Goal: Information Seeking & Learning: Learn about a topic

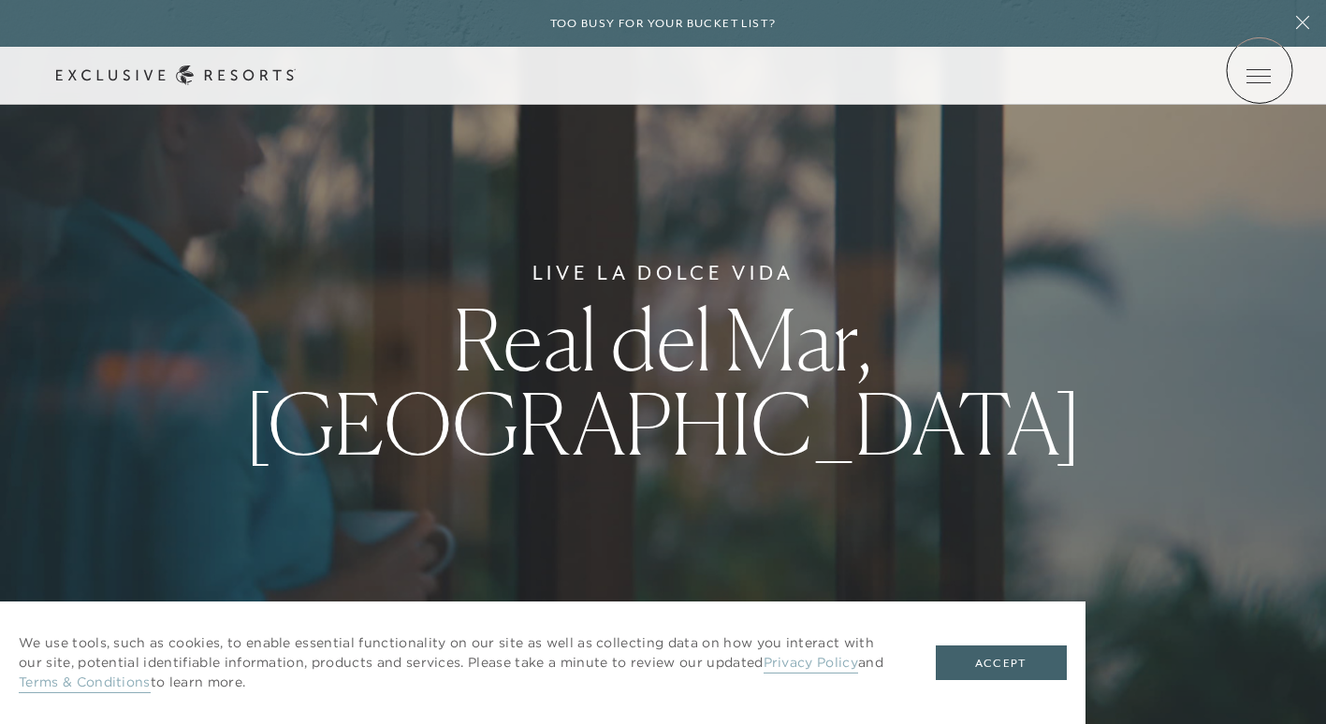
click at [0, 0] on icon at bounding box center [0, 0] width 0 height 0
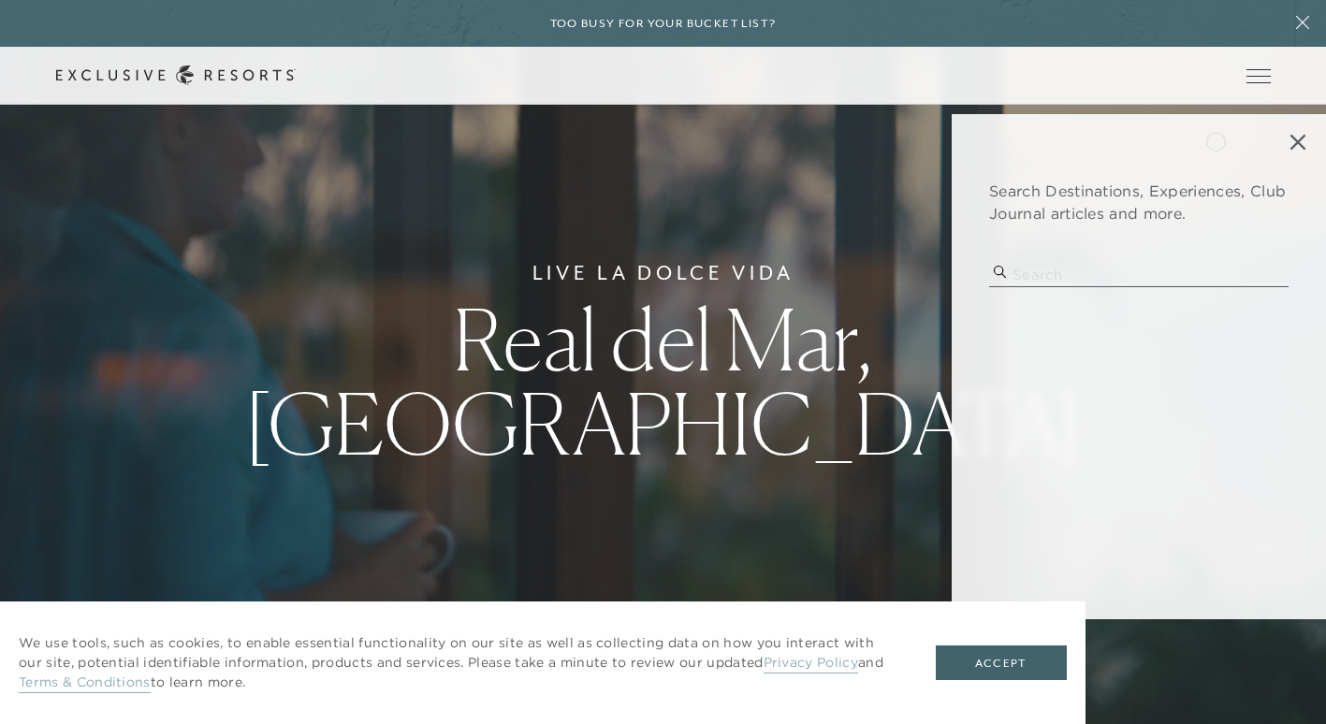
type input "p"
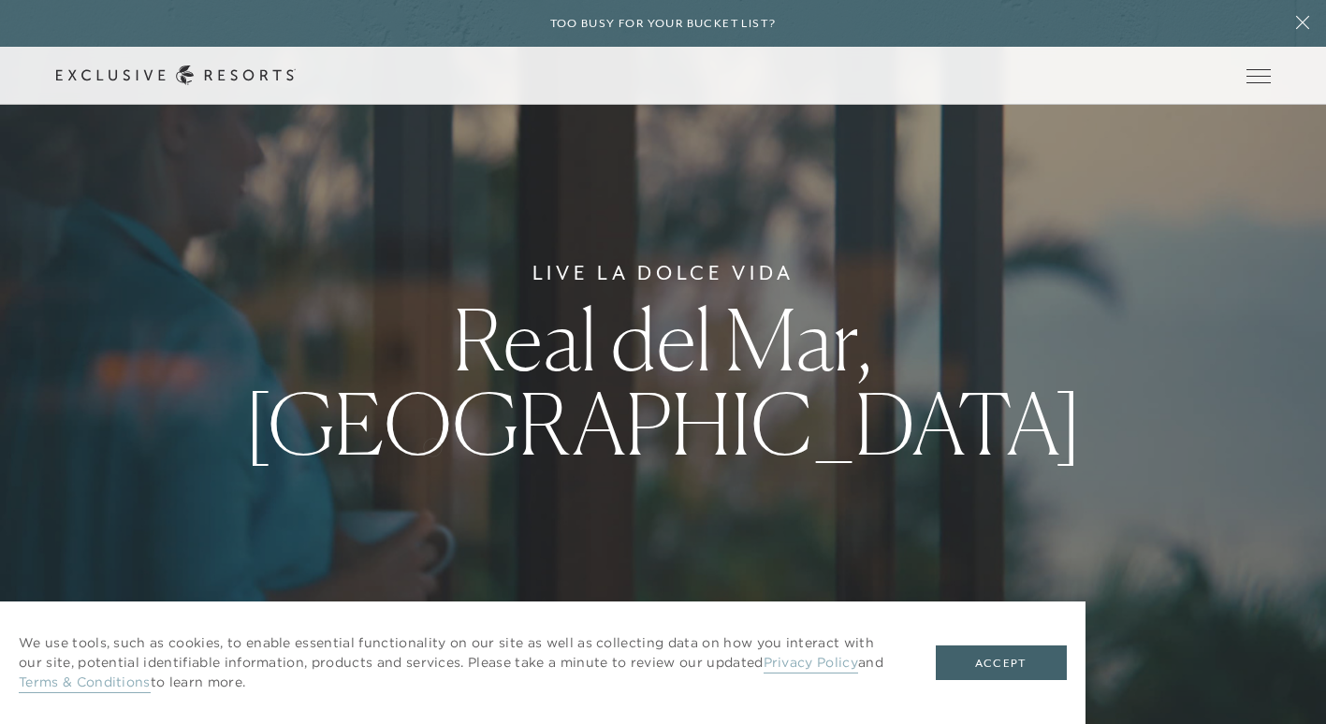
click at [432, 446] on div at bounding box center [663, 362] width 1326 height 724
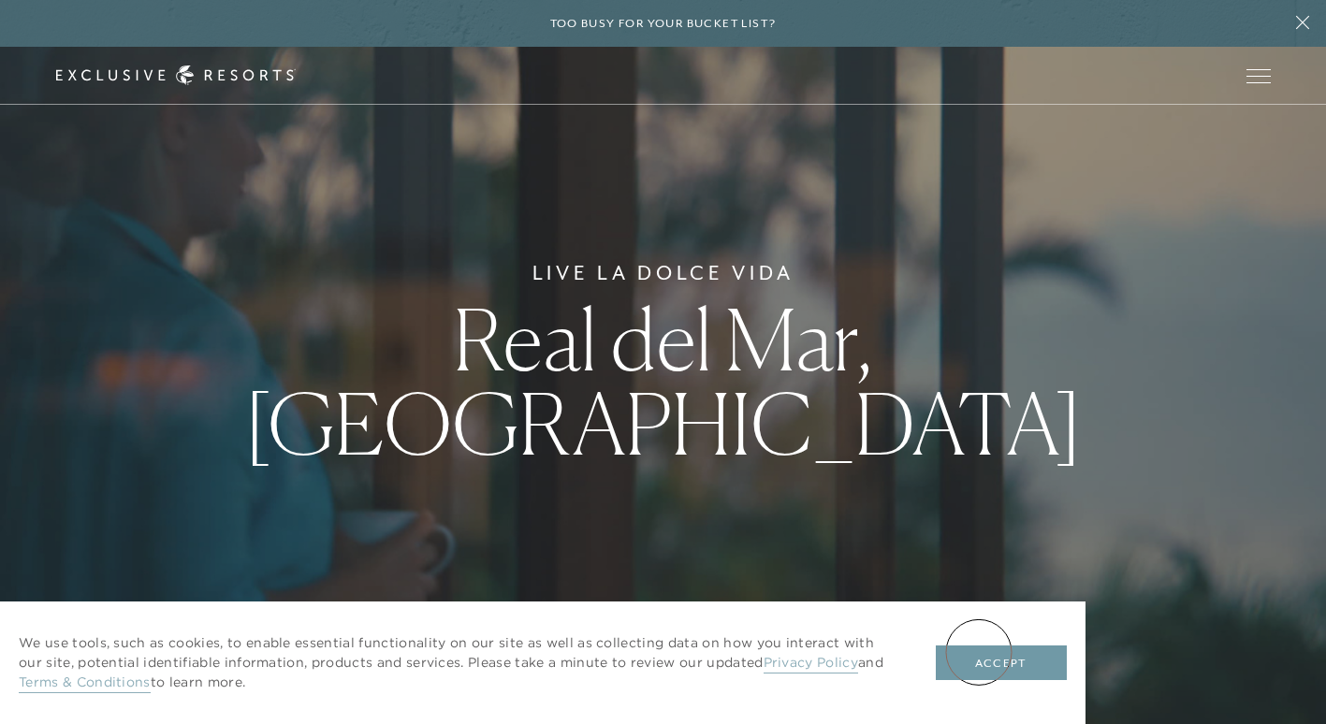
click at [995, 657] on button "Accept" at bounding box center [1001, 664] width 131 height 36
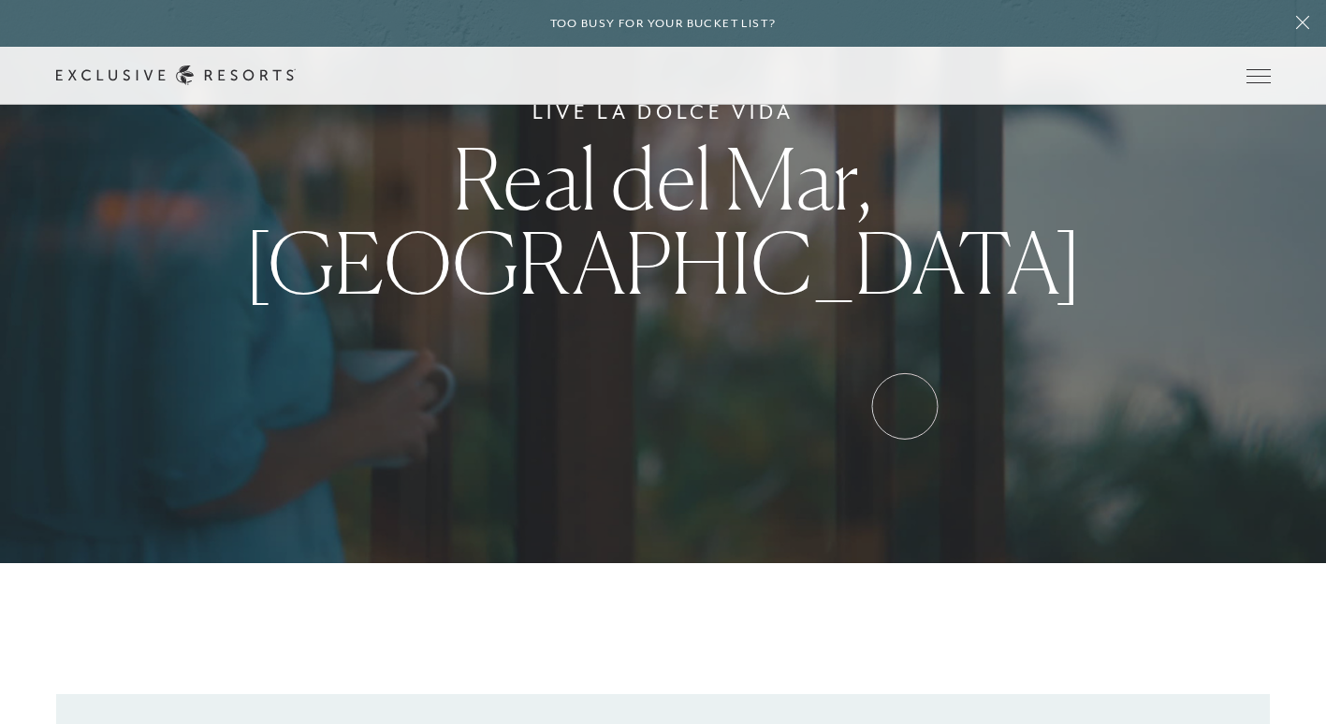
click at [905, 406] on div "Live La Dolce Vida Real del Mar, [GEOGRAPHIC_DATA]" at bounding box center [663, 201] width 1326 height 724
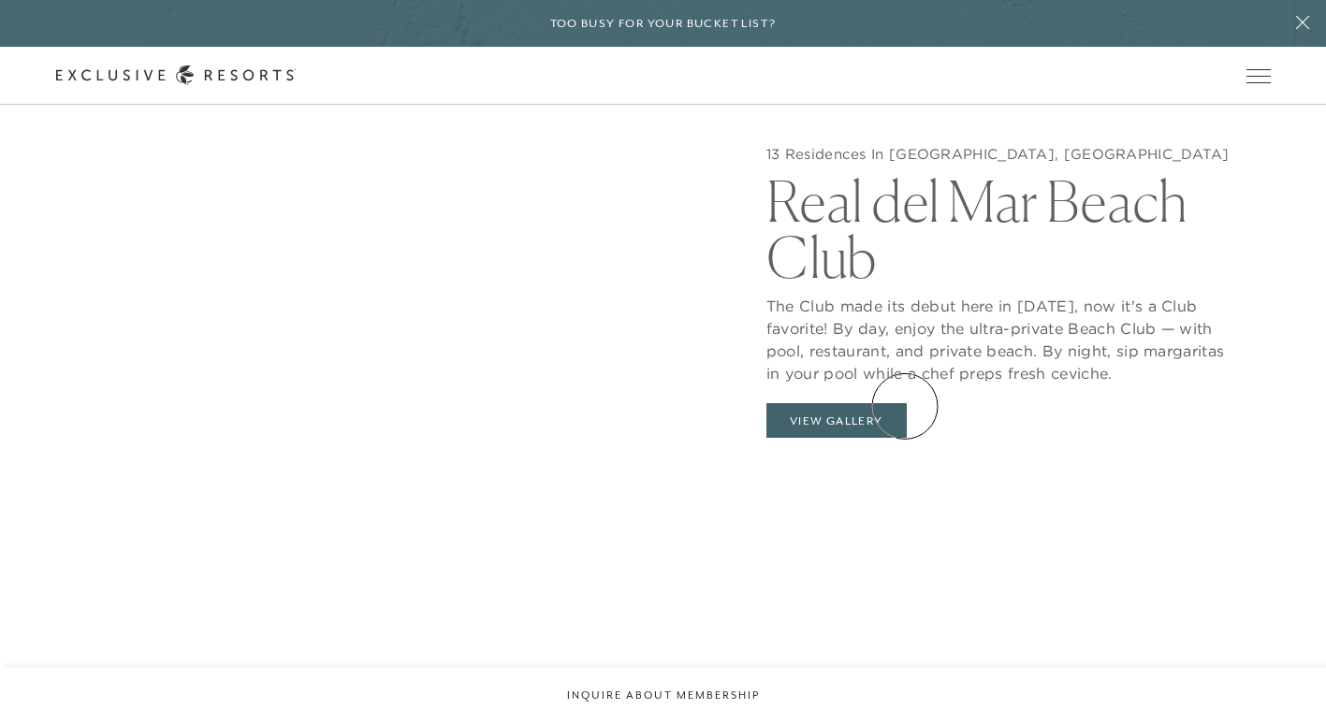
scroll to position [1907, 0]
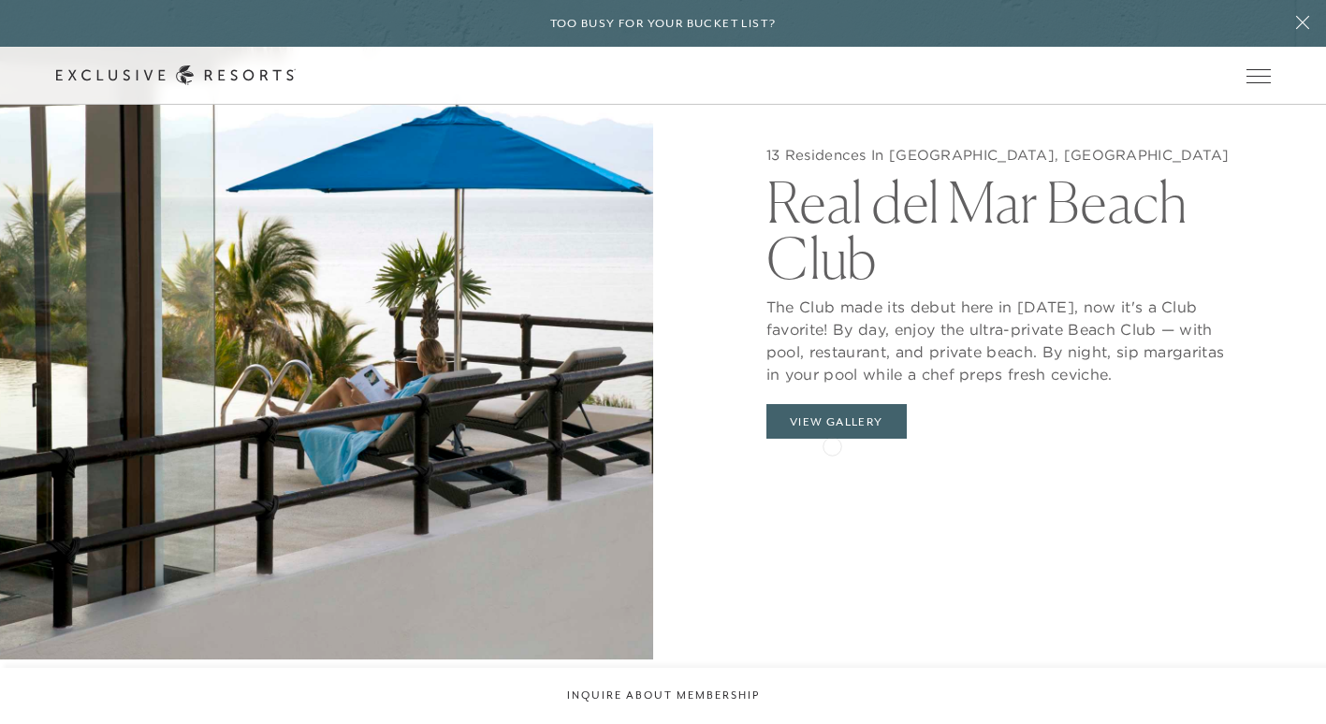
click at [832, 445] on div "13 Residences In [GEOGRAPHIC_DATA], [GEOGRAPHIC_DATA] Real del Mar Beach Club V…" at bounding box center [1000, 418] width 466 height 64
click at [820, 424] on button "View Gallery" at bounding box center [837, 422] width 140 height 36
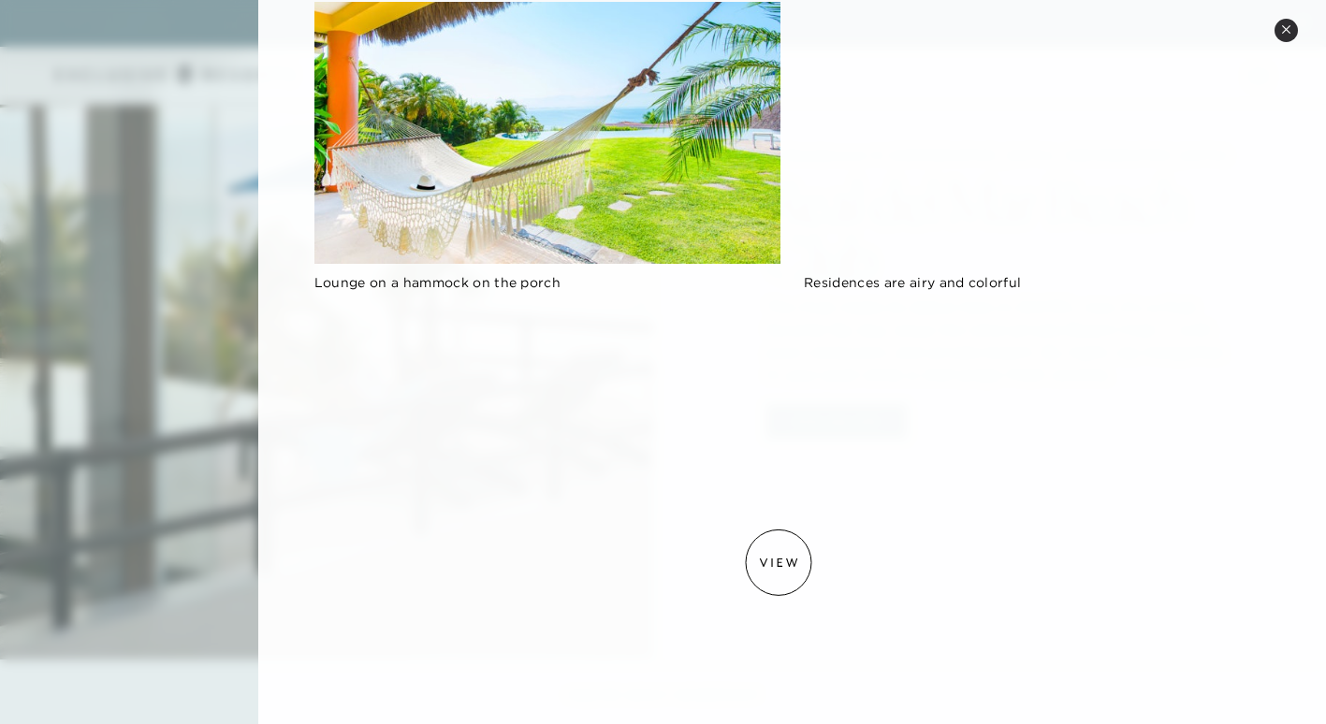
scroll to position [602, 0]
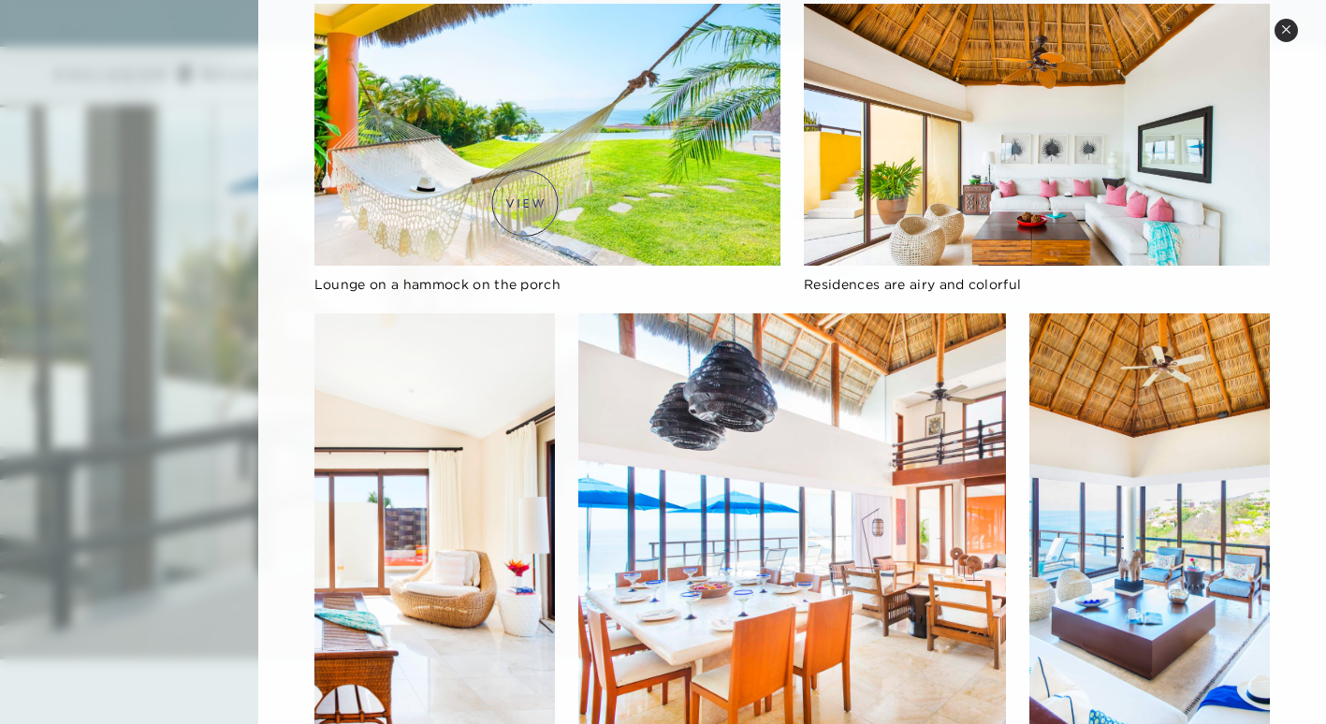
click at [525, 203] on img at bounding box center [547, 135] width 466 height 262
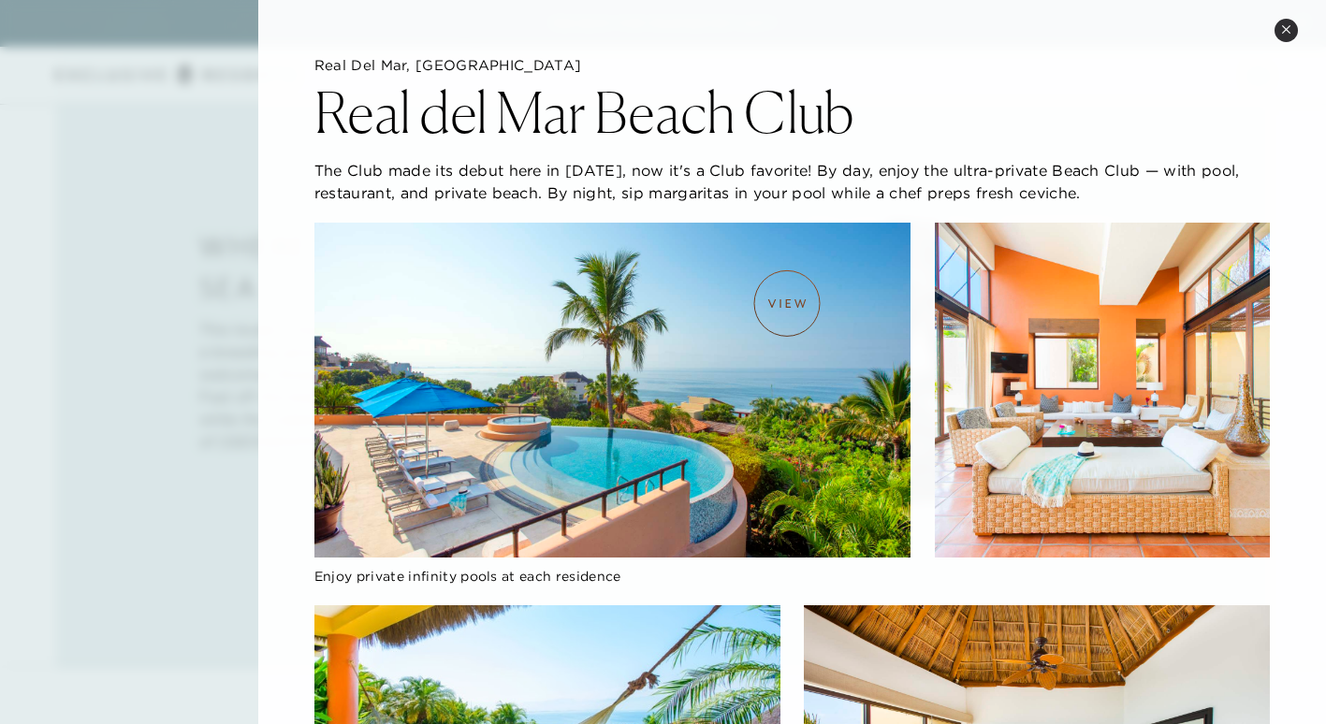
scroll to position [773, 0]
click at [1288, 22] on button "Close quickview" at bounding box center [1286, 30] width 23 height 23
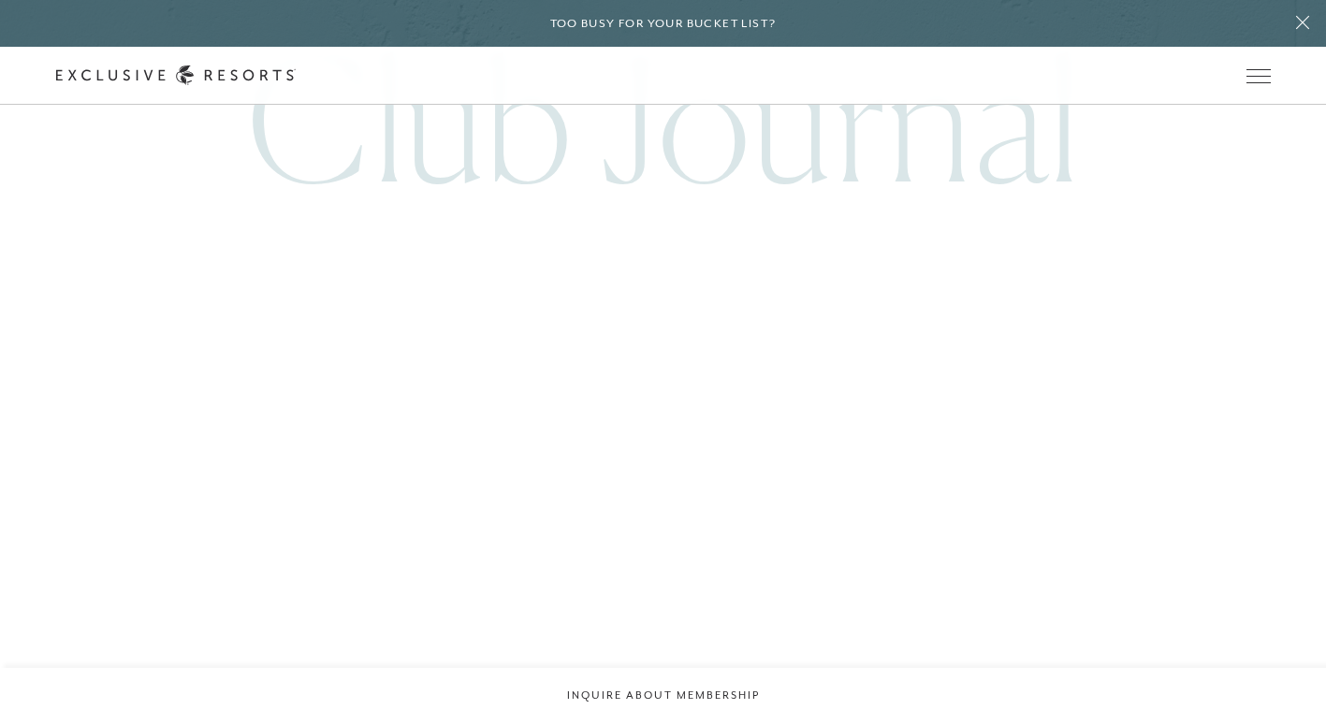
scroll to position [4495, 0]
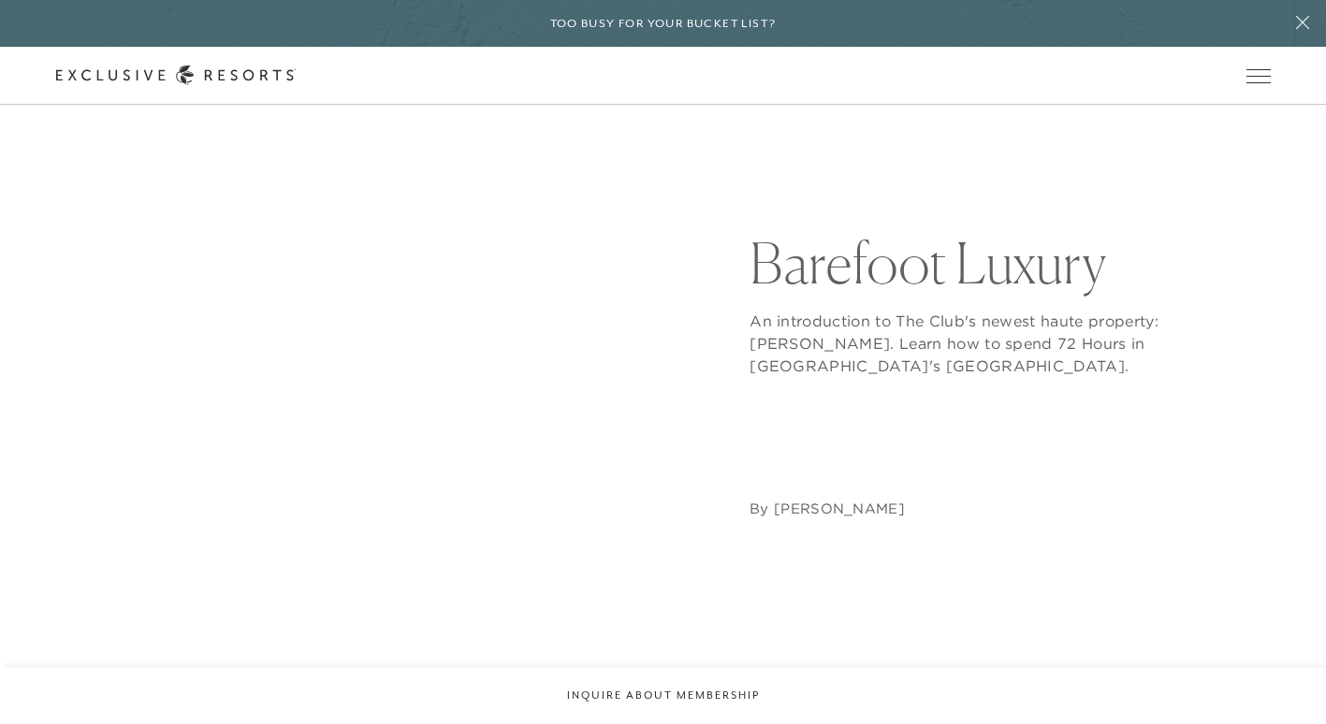
scroll to position [159, 0]
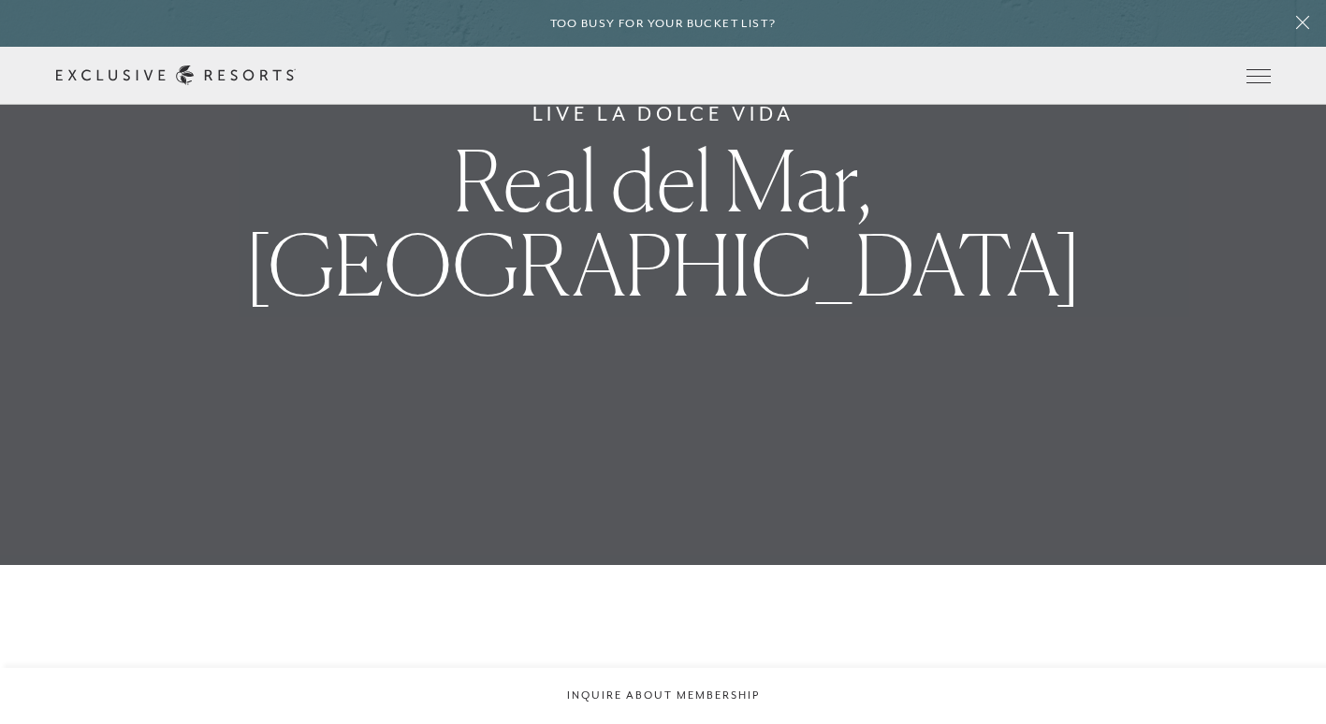
scroll to position [4495, 0]
